Goal: Find specific page/section: Find specific page/section

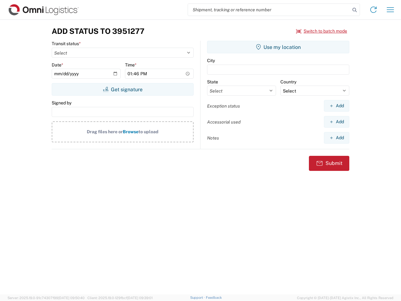
click at [269, 10] on input "search" at bounding box center [269, 10] width 162 height 12
click at [355, 10] on icon at bounding box center [354, 10] width 9 height 9
click at [374, 10] on icon at bounding box center [374, 10] width 10 height 10
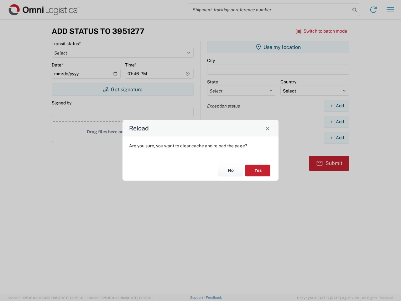
click at [390, 10] on div "Reload Are you sure, you want to clear cache and reload the page? No Yes" at bounding box center [200, 150] width 401 height 301
click at [322, 31] on div "Reload Are you sure, you want to clear cache and reload the page? No Yes" at bounding box center [200, 150] width 401 height 301
click at [123, 89] on div "Reload Are you sure, you want to clear cache and reload the page? No Yes" at bounding box center [200, 150] width 401 height 301
click at [278, 47] on div "Reload Are you sure, you want to clear cache and reload the page? No Yes" at bounding box center [200, 150] width 401 height 301
click at [337, 106] on div "Reload Are you sure, you want to clear cache and reload the page? No Yes" at bounding box center [200, 150] width 401 height 301
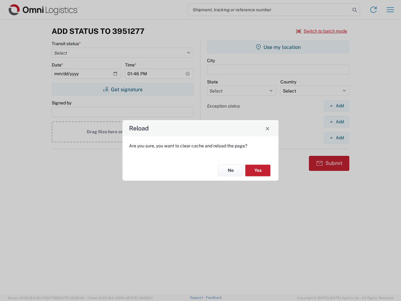
click at [337, 122] on div "Reload Are you sure, you want to clear cache and reload the page? No Yes" at bounding box center [200, 150] width 401 height 301
click at [337, 138] on div "Reload Are you sure, you want to clear cache and reload the page? No Yes" at bounding box center [200, 150] width 401 height 301
